Goal: Information Seeking & Learning: Learn about a topic

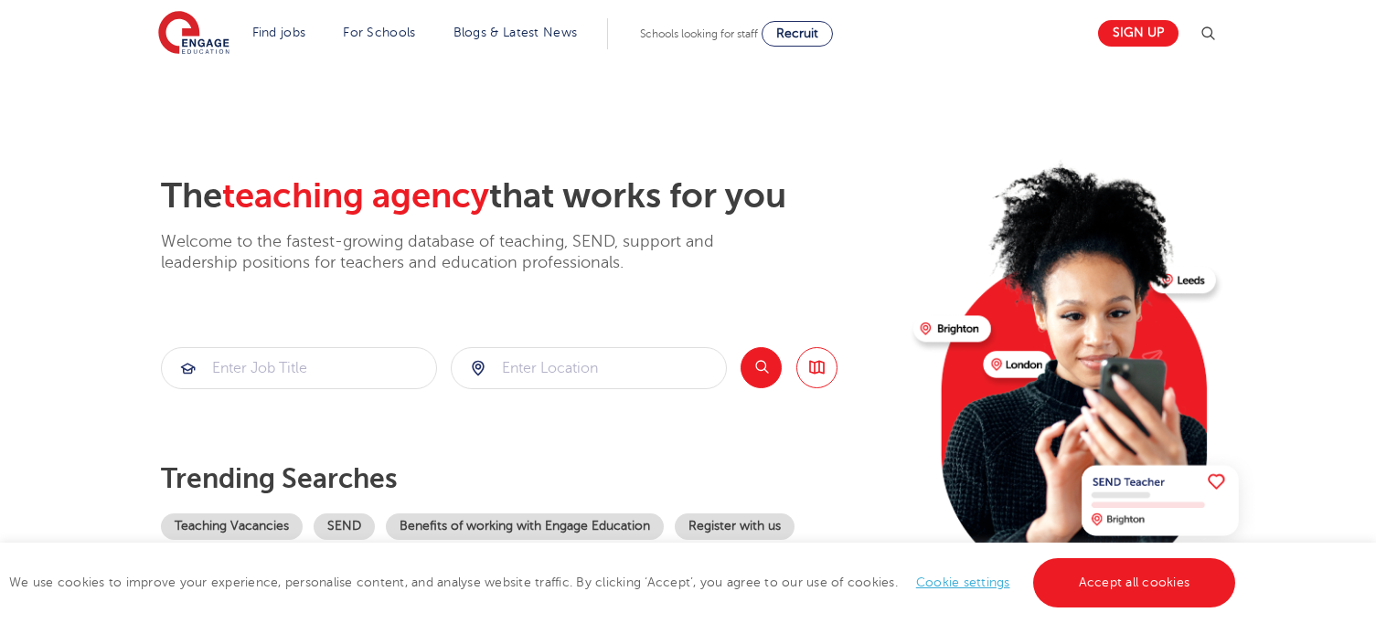
scroll to position [171, 0]
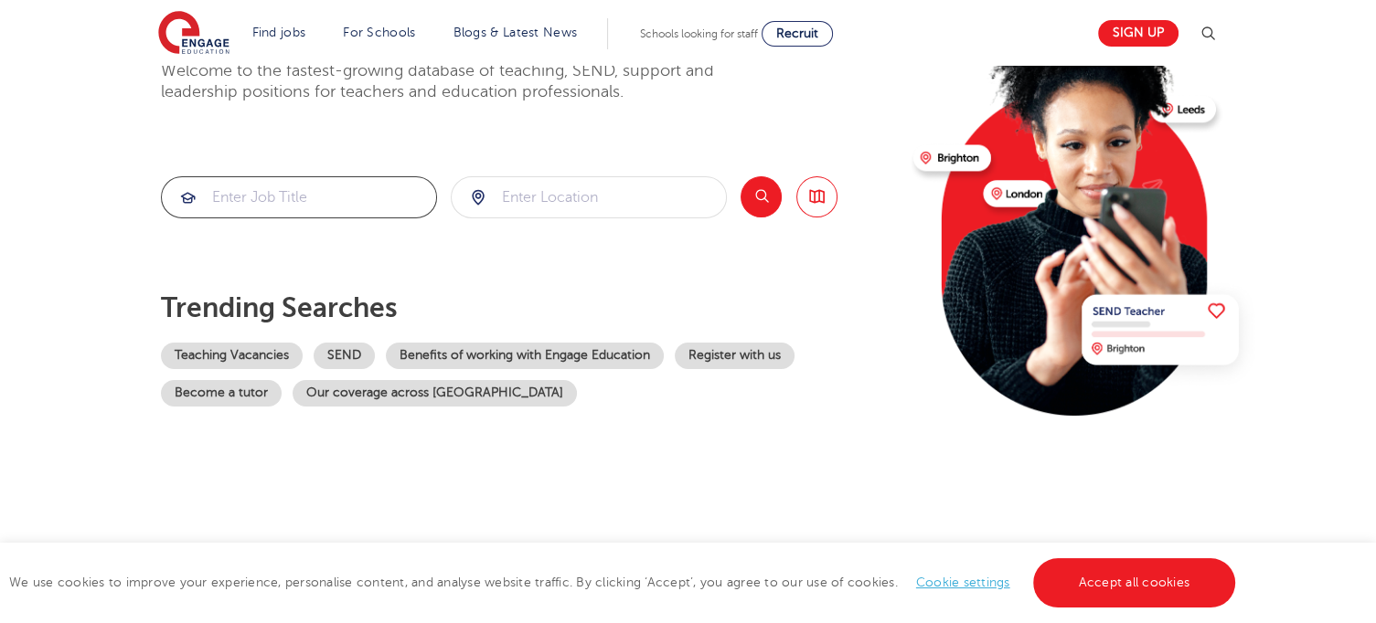
click at [272, 208] on input "search" at bounding box center [299, 197] width 274 height 40
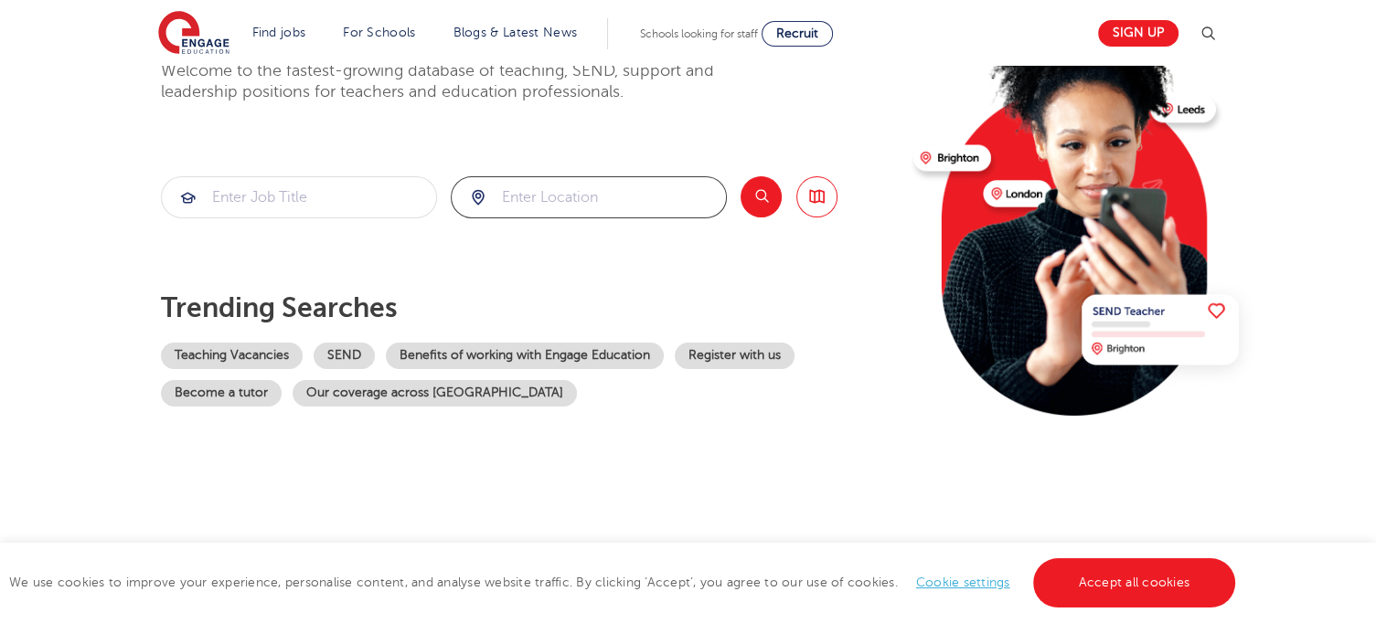
click at [535, 180] on input "search" at bounding box center [589, 197] width 274 height 40
type input "remote"
click at [207, 154] on div "The teaching agency that works for you Welcome to the fastest-growing database …" at bounding box center [530, 226] width 738 height 443
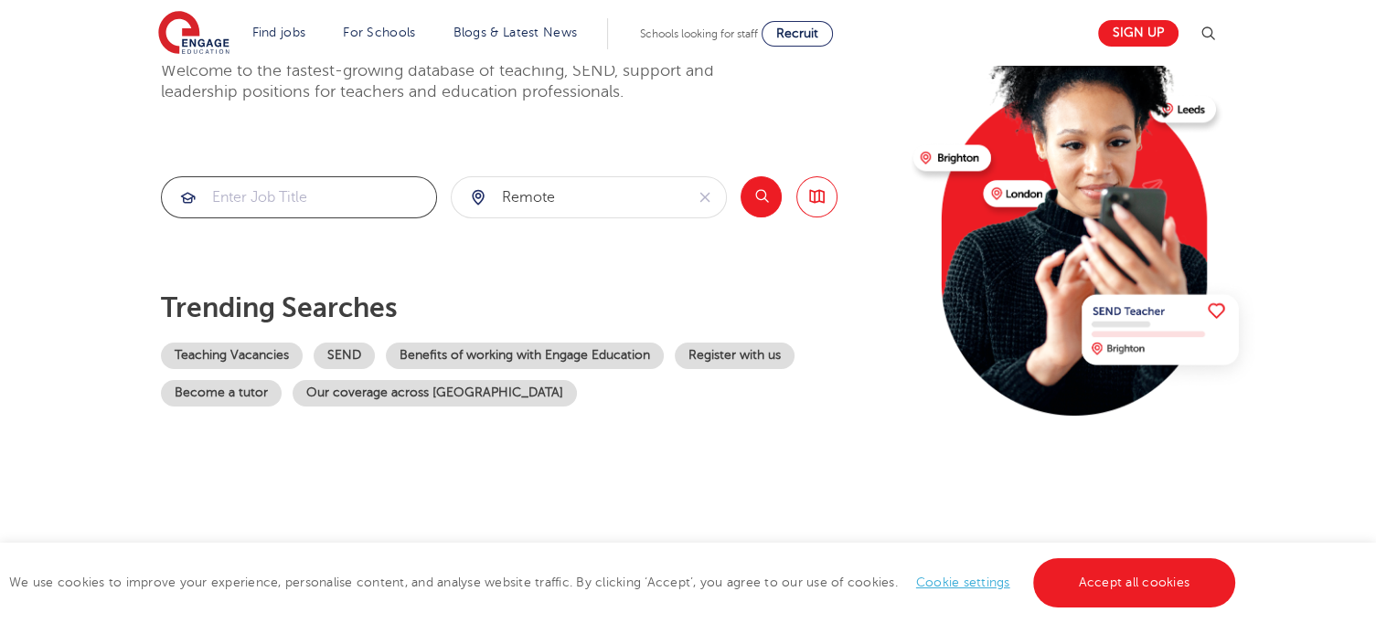
click at [273, 200] on input "search" at bounding box center [299, 197] width 274 height 40
type input "remote"
click at [774, 194] on button "Search" at bounding box center [760, 196] width 41 height 41
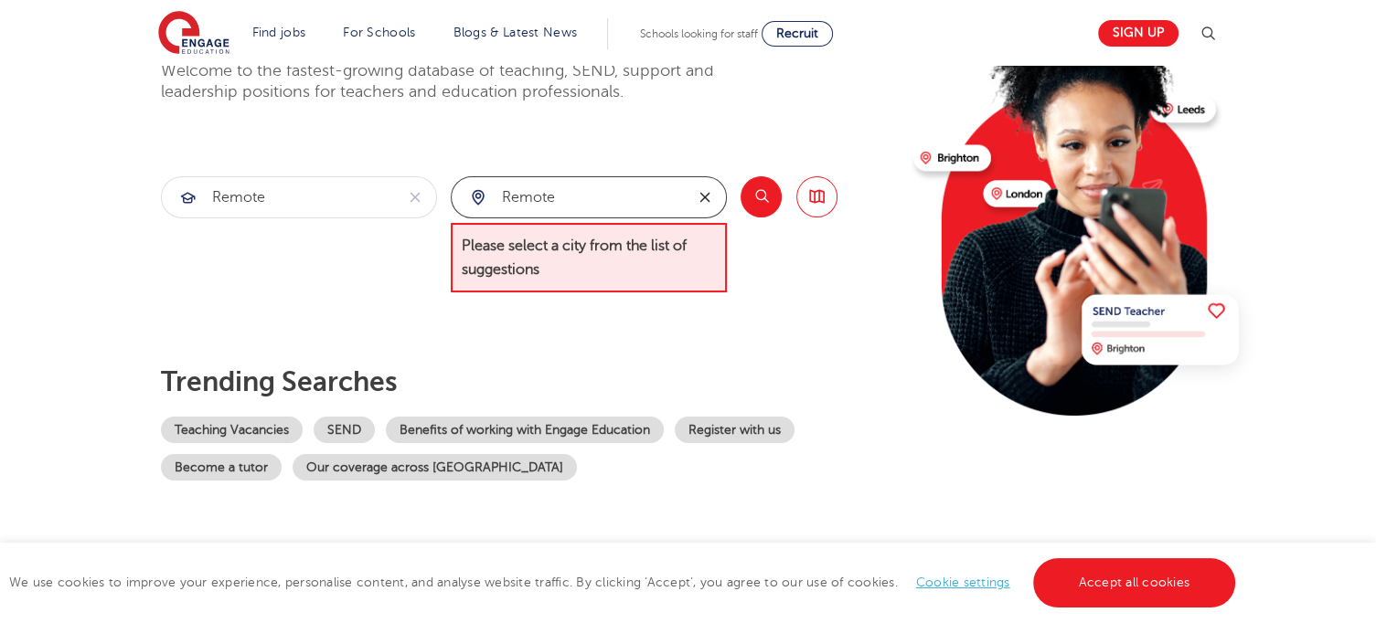
click at [711, 202] on icon "reset" at bounding box center [705, 197] width 18 height 16
click at [773, 169] on div "The teaching agency that works for you Welcome to the fastest-growing database …" at bounding box center [530, 243] width 738 height 476
click at [759, 203] on button "Search" at bounding box center [760, 196] width 41 height 41
